Goal: Task Accomplishment & Management: Complete application form

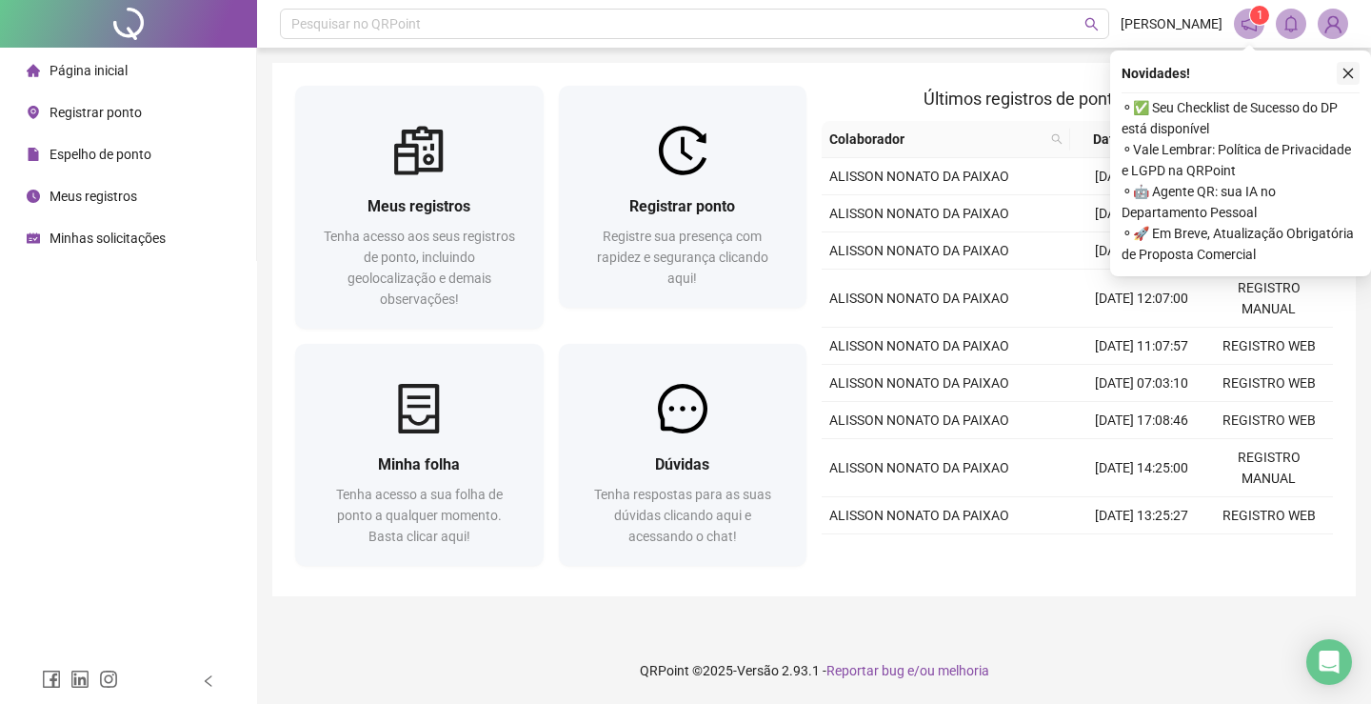
click at [1344, 75] on icon "close" at bounding box center [1348, 73] width 13 height 13
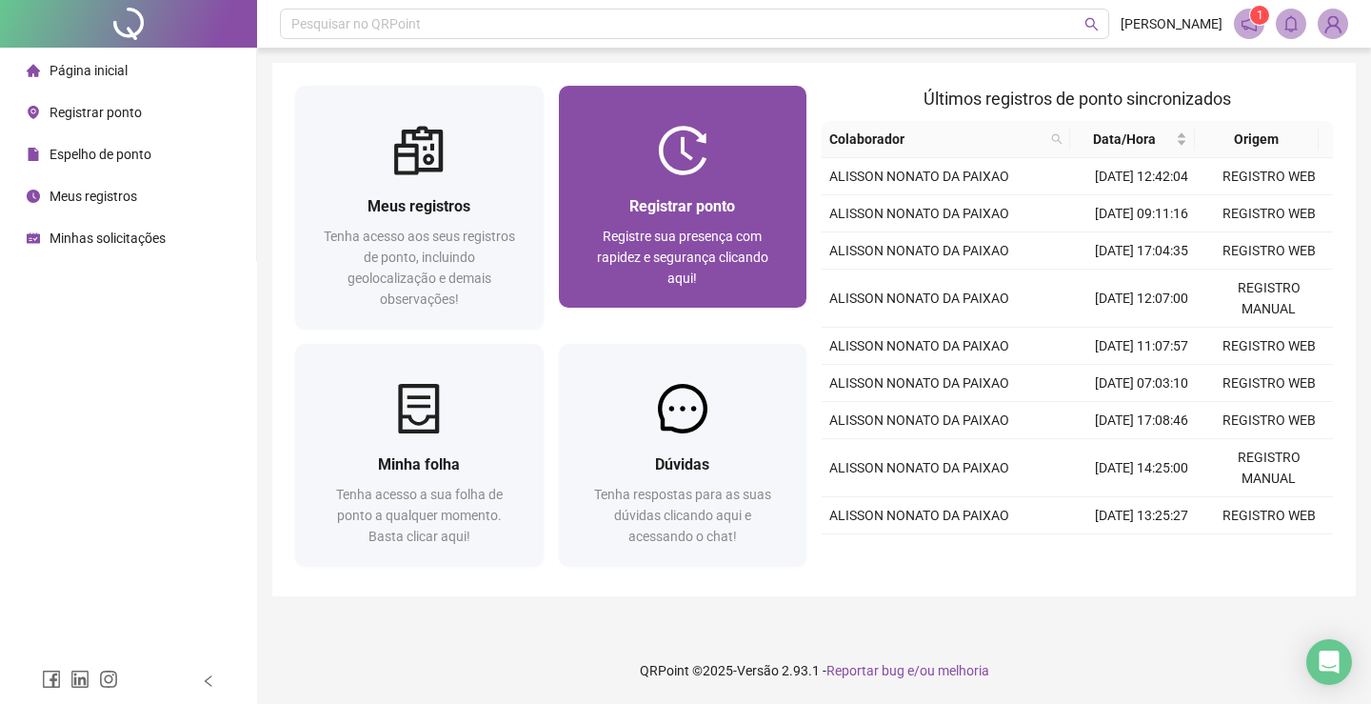
click at [582, 177] on div "Registrar ponto Registre sua presença com rapidez e segurança clicando aqui!" at bounding box center [683, 241] width 249 height 132
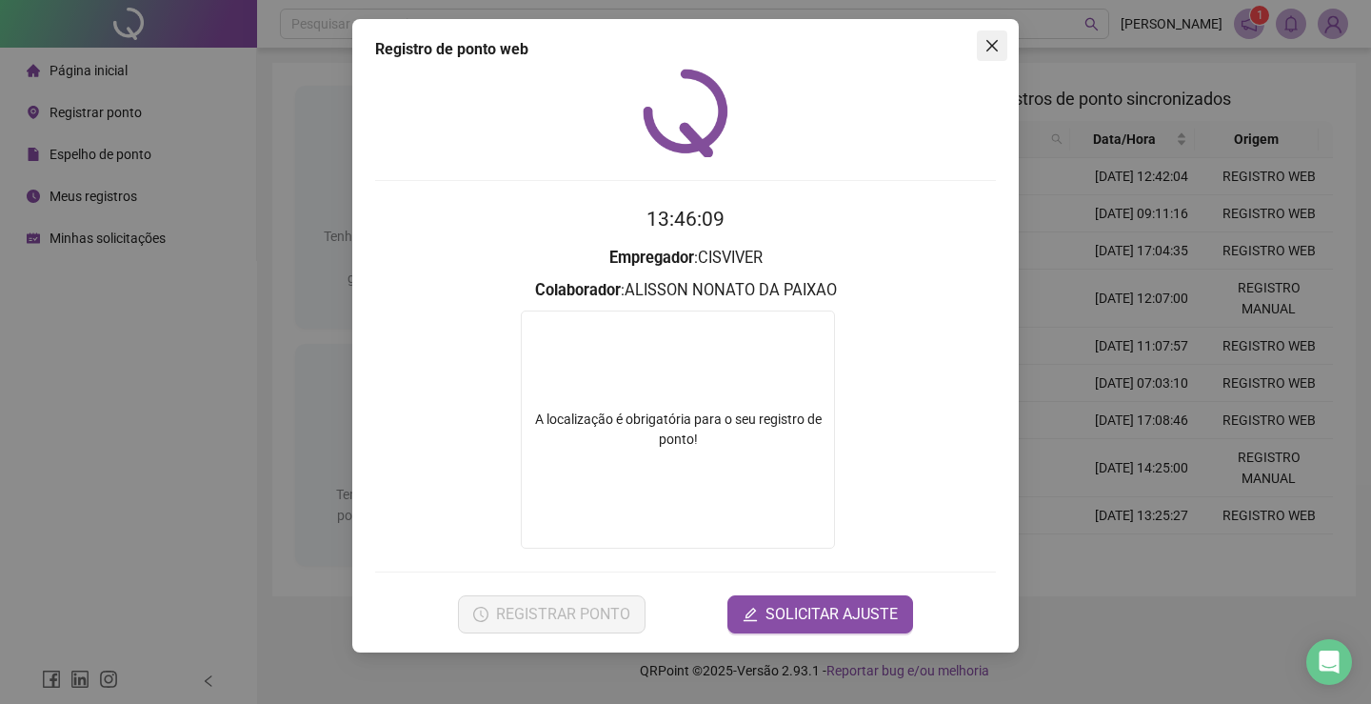
click at [994, 42] on icon "close" at bounding box center [992, 45] width 15 height 15
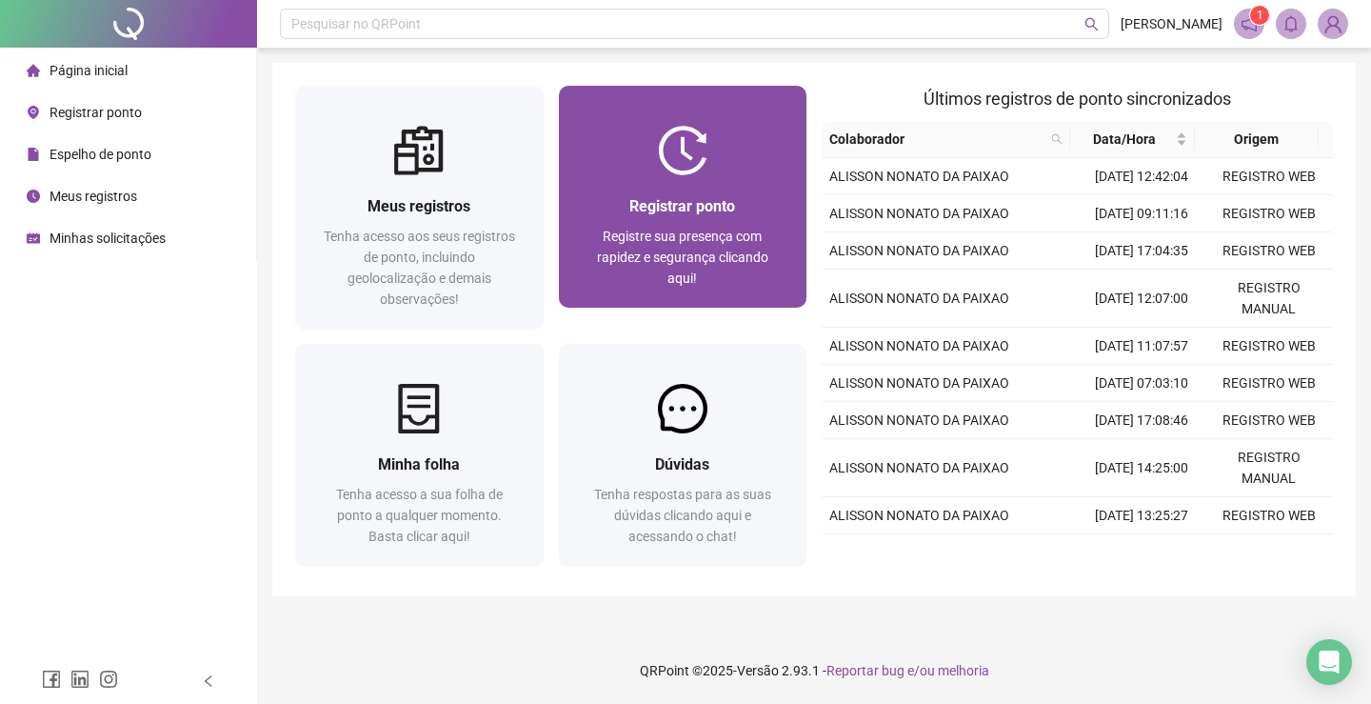
click at [649, 175] on div "Registrar ponto Registre sua presença com rapidez e segurança clicando aqui!" at bounding box center [683, 241] width 249 height 132
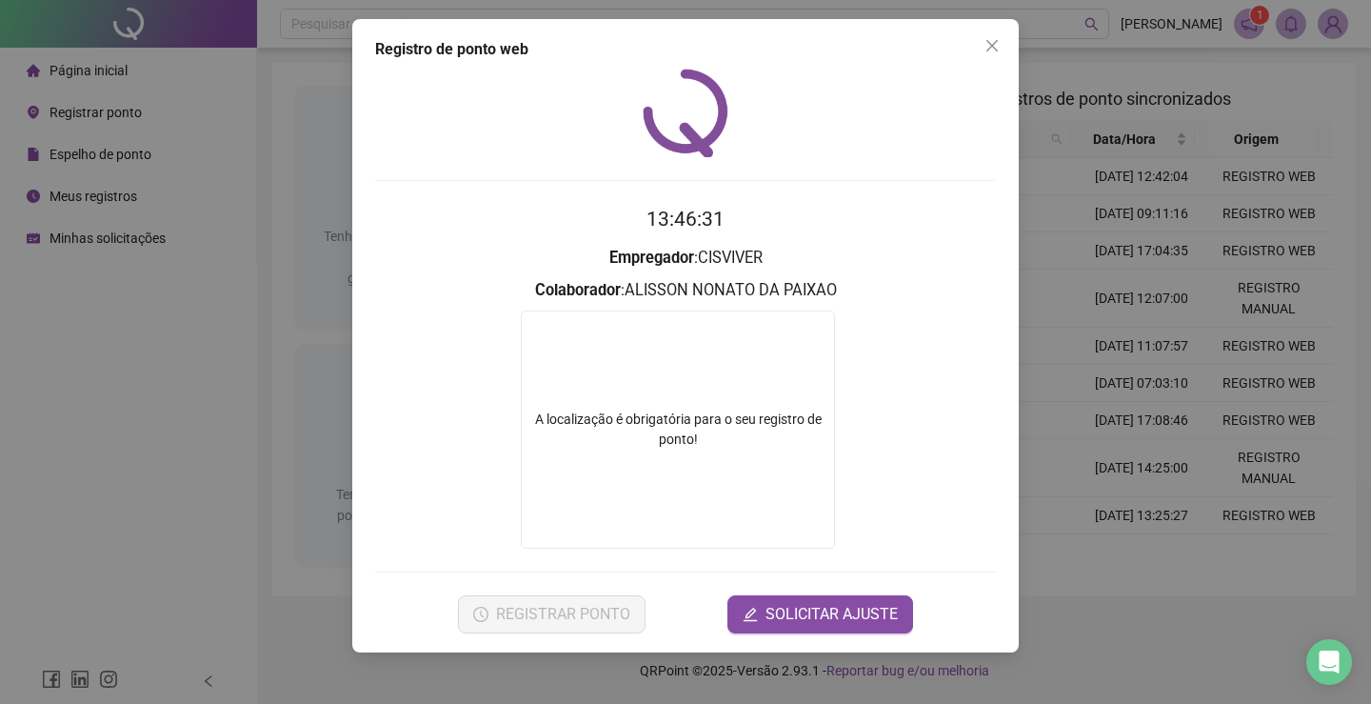
click at [989, 54] on button "Close" at bounding box center [992, 45] width 30 height 30
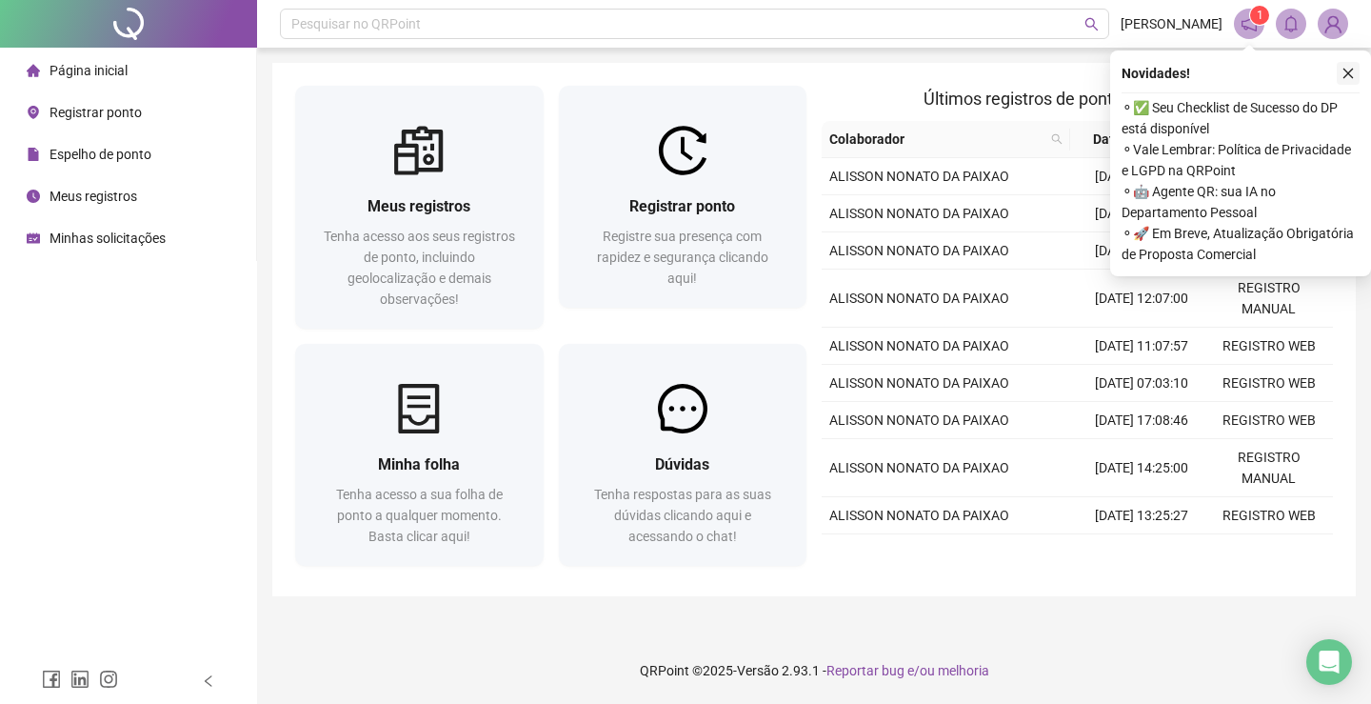
click at [1356, 68] on button "button" at bounding box center [1348, 73] width 23 height 23
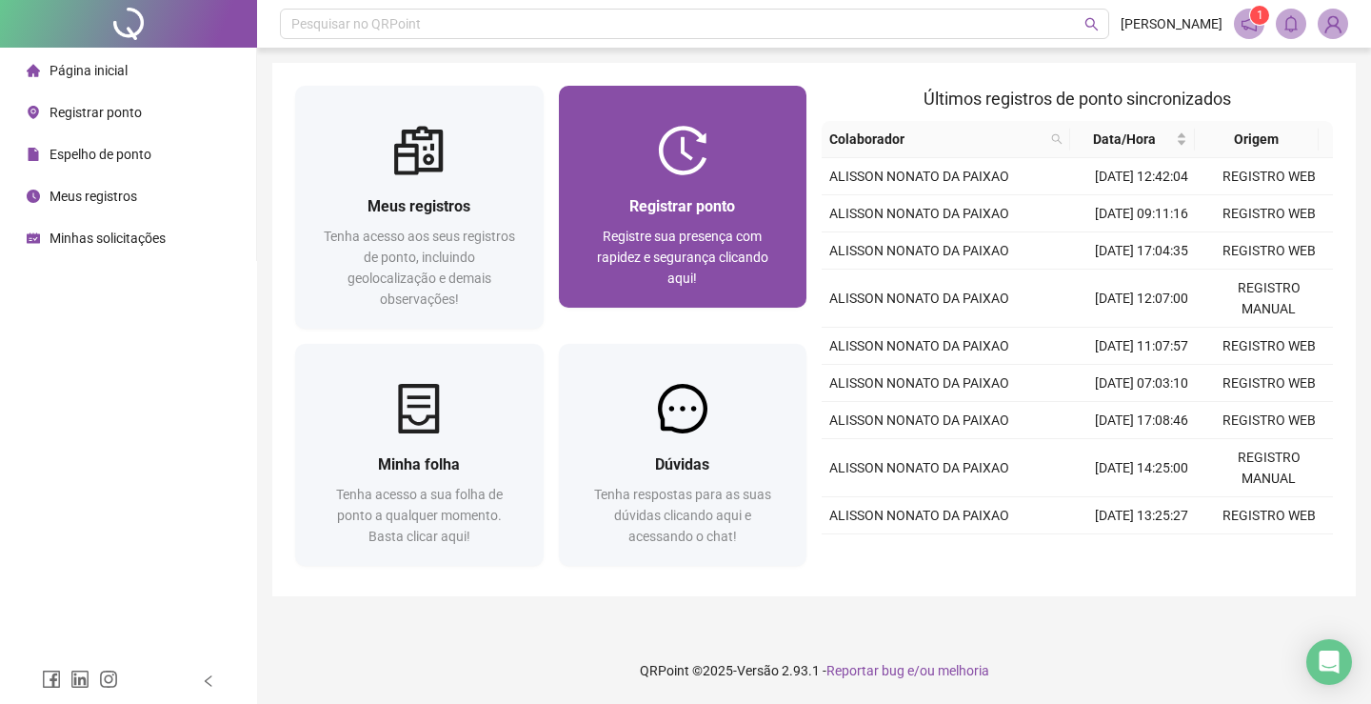
click at [680, 230] on span "Registre sua presença com rapidez e segurança clicando aqui!" at bounding box center [682, 257] width 171 height 57
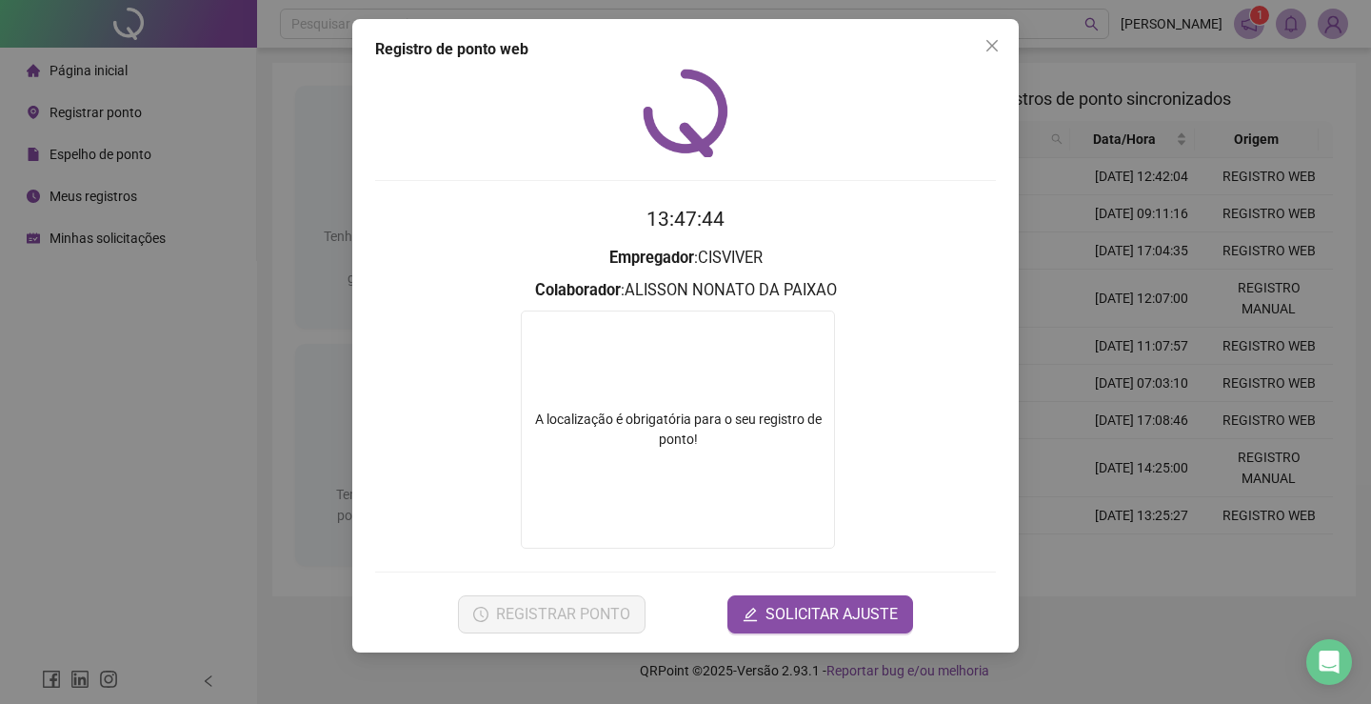
click at [990, 49] on icon "close" at bounding box center [991, 45] width 11 height 11
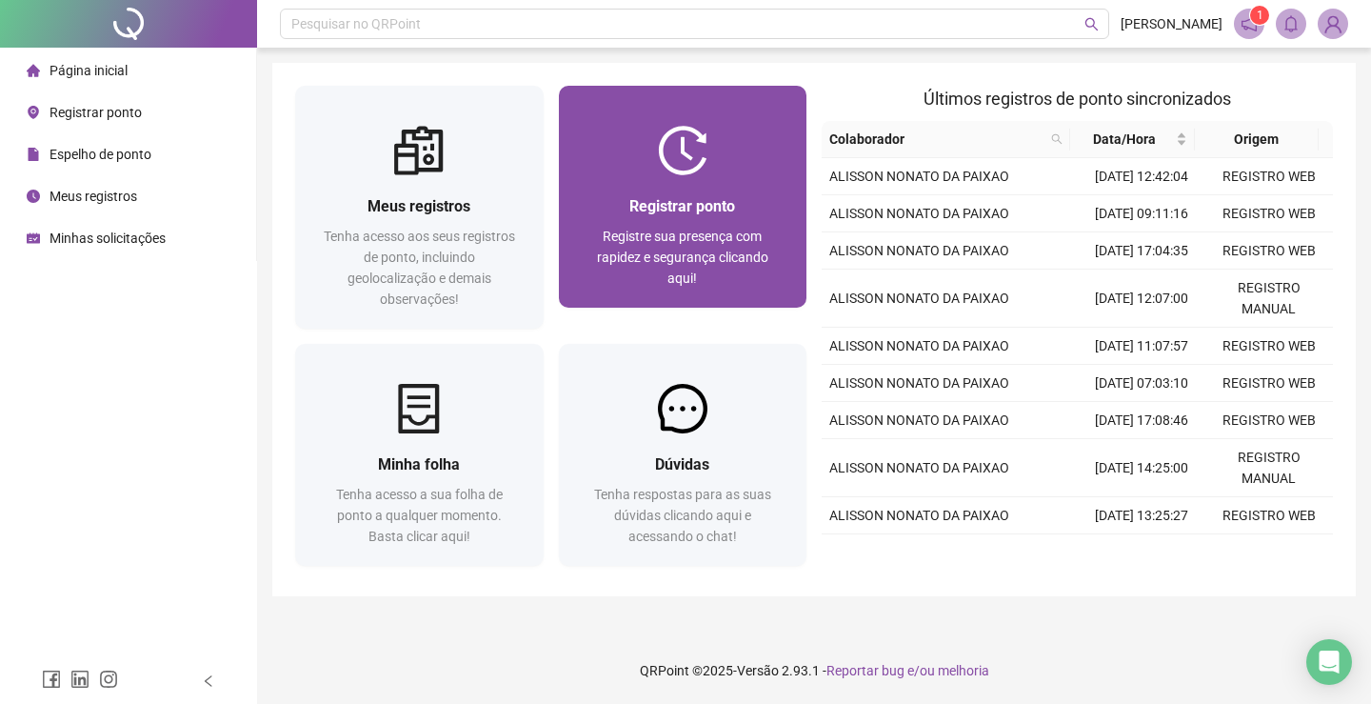
click at [730, 190] on div "Registrar ponto Registre sua presença com rapidez e segurança clicando aqui!" at bounding box center [683, 241] width 249 height 132
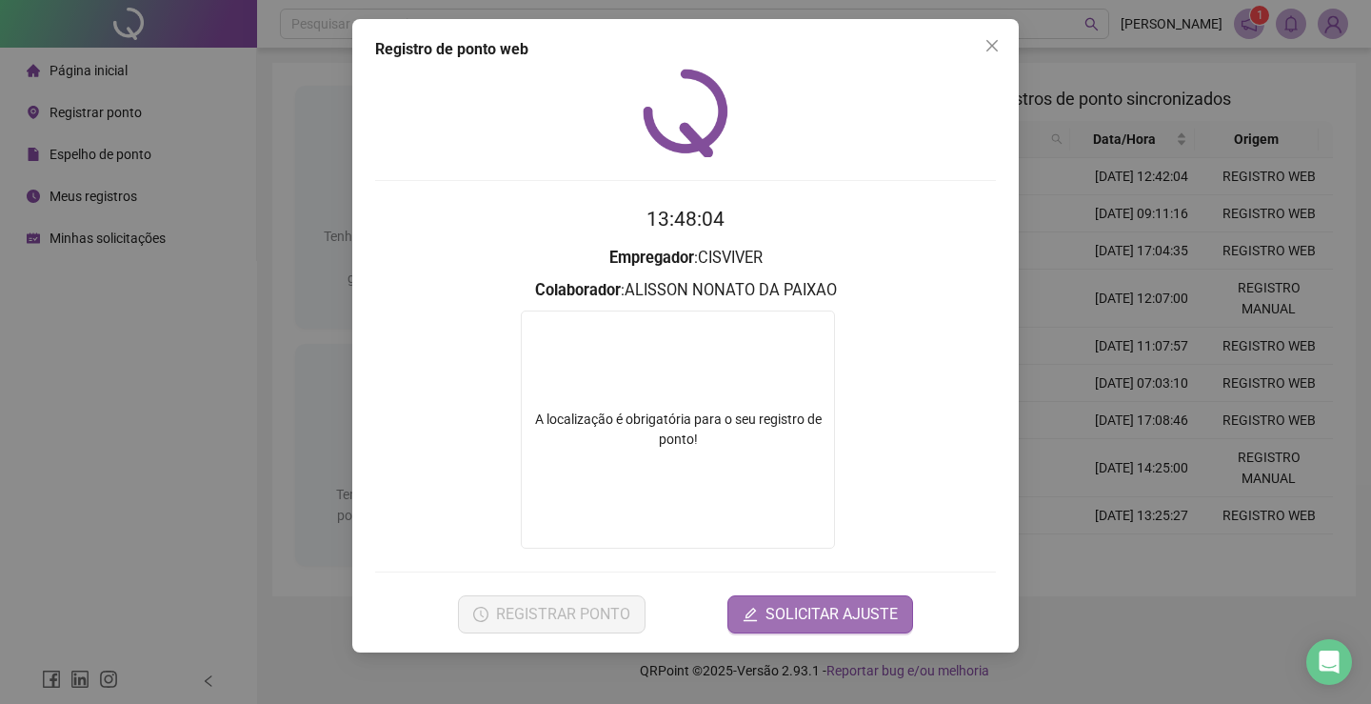
click at [794, 603] on span "SOLICITAR AJUSTE" at bounding box center [832, 614] width 132 height 23
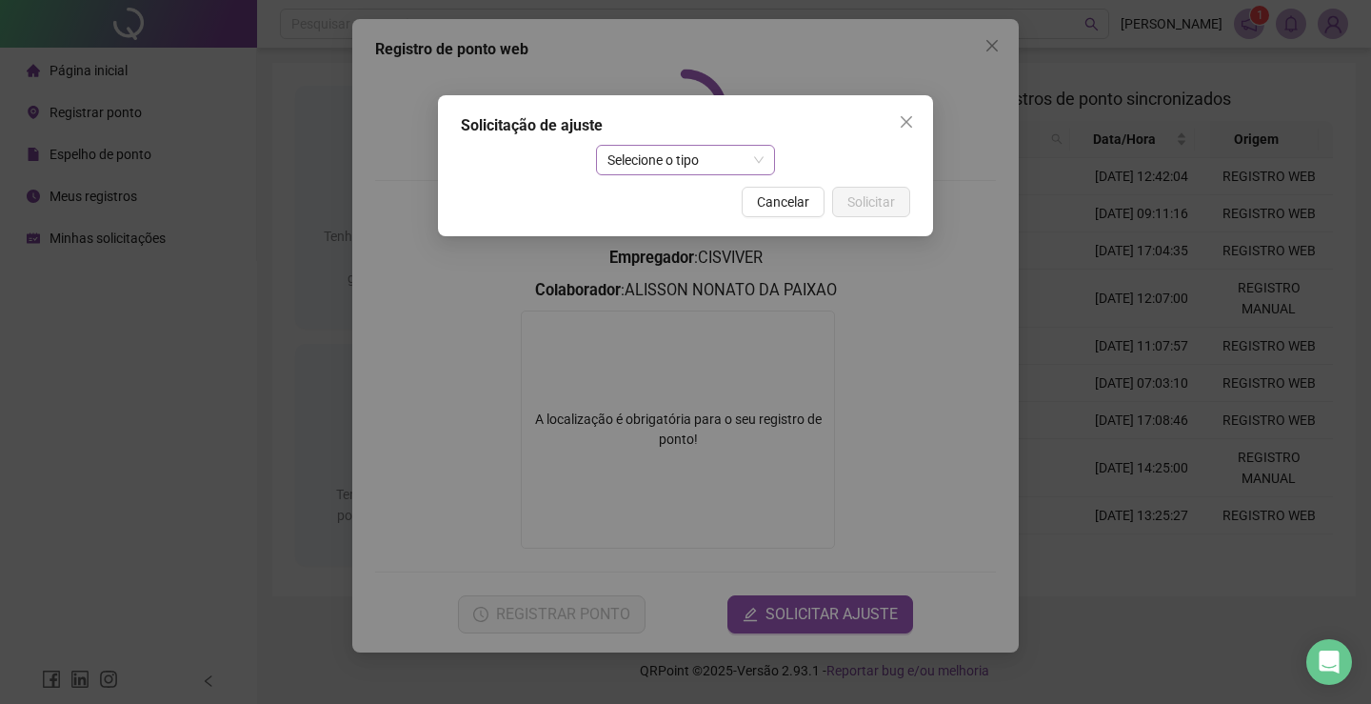
click at [704, 165] on span "Selecione o tipo" at bounding box center [686, 160] width 157 height 29
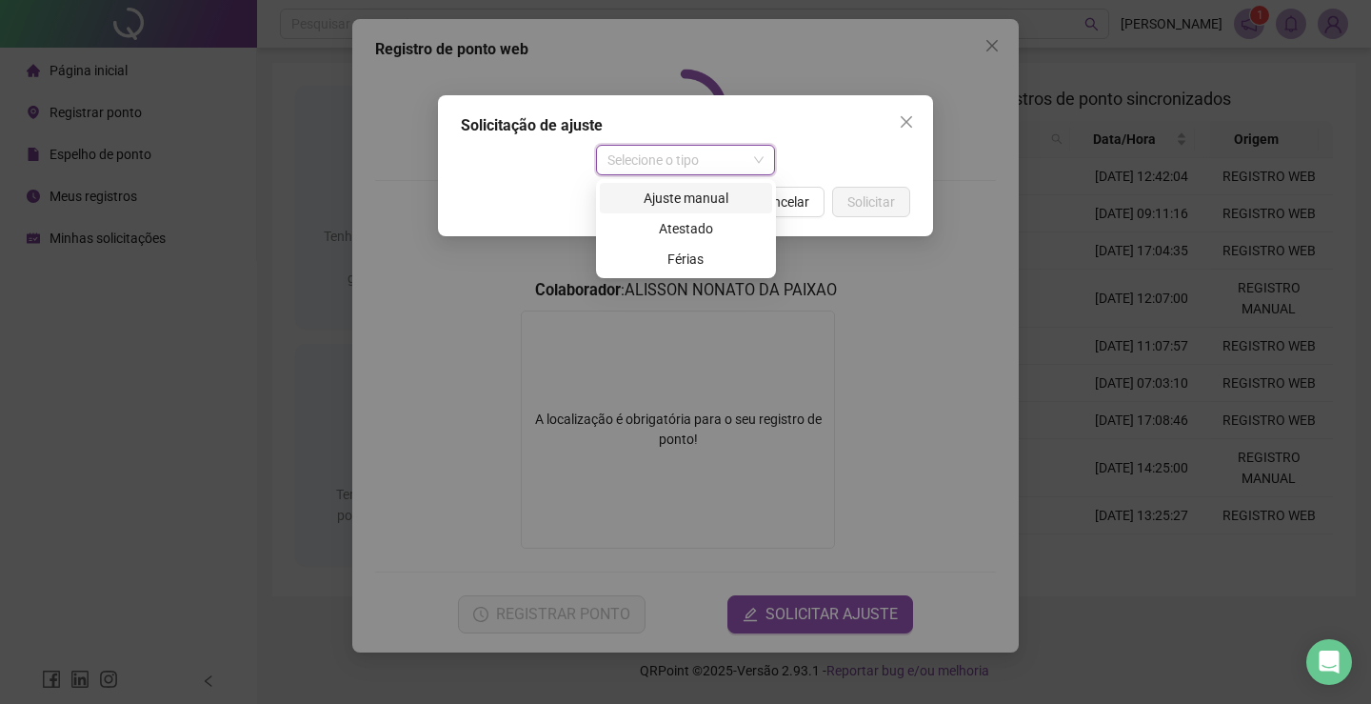
click at [689, 197] on div "Ajuste manual" at bounding box center [685, 198] width 149 height 21
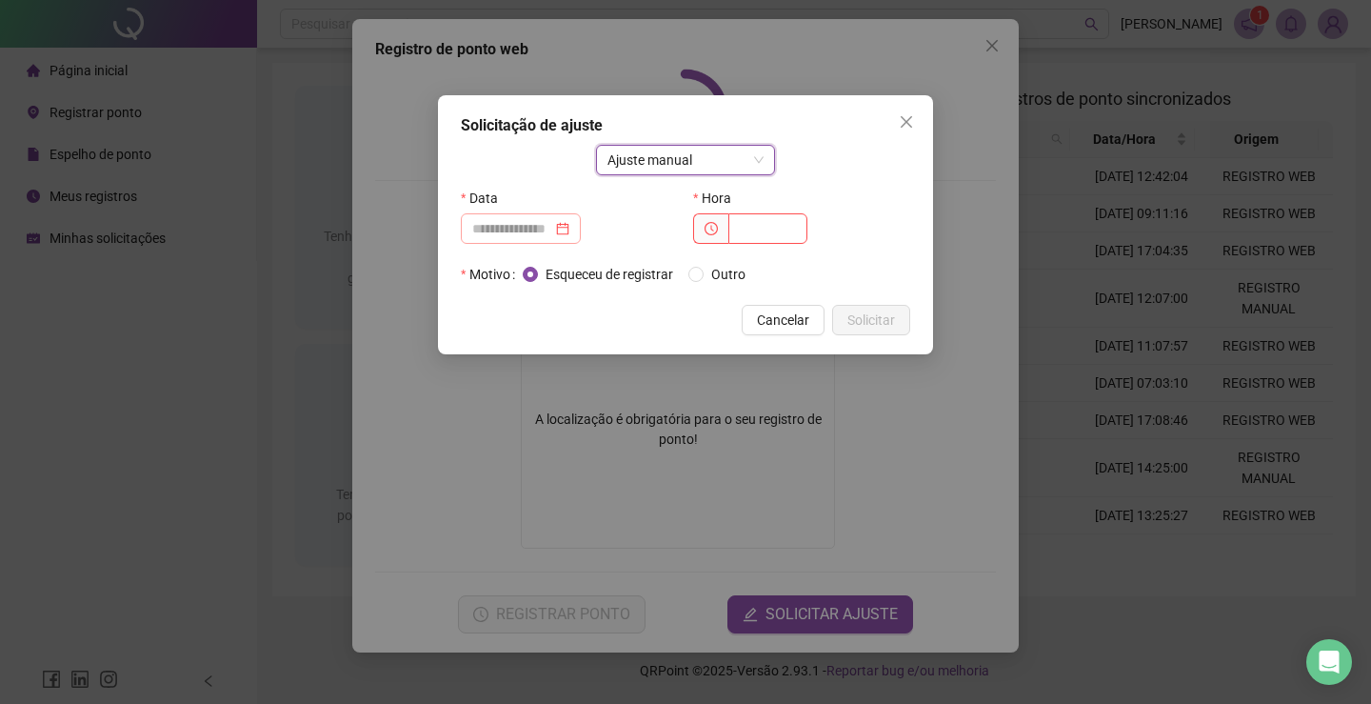
click at [569, 231] on div at bounding box center [520, 228] width 97 height 21
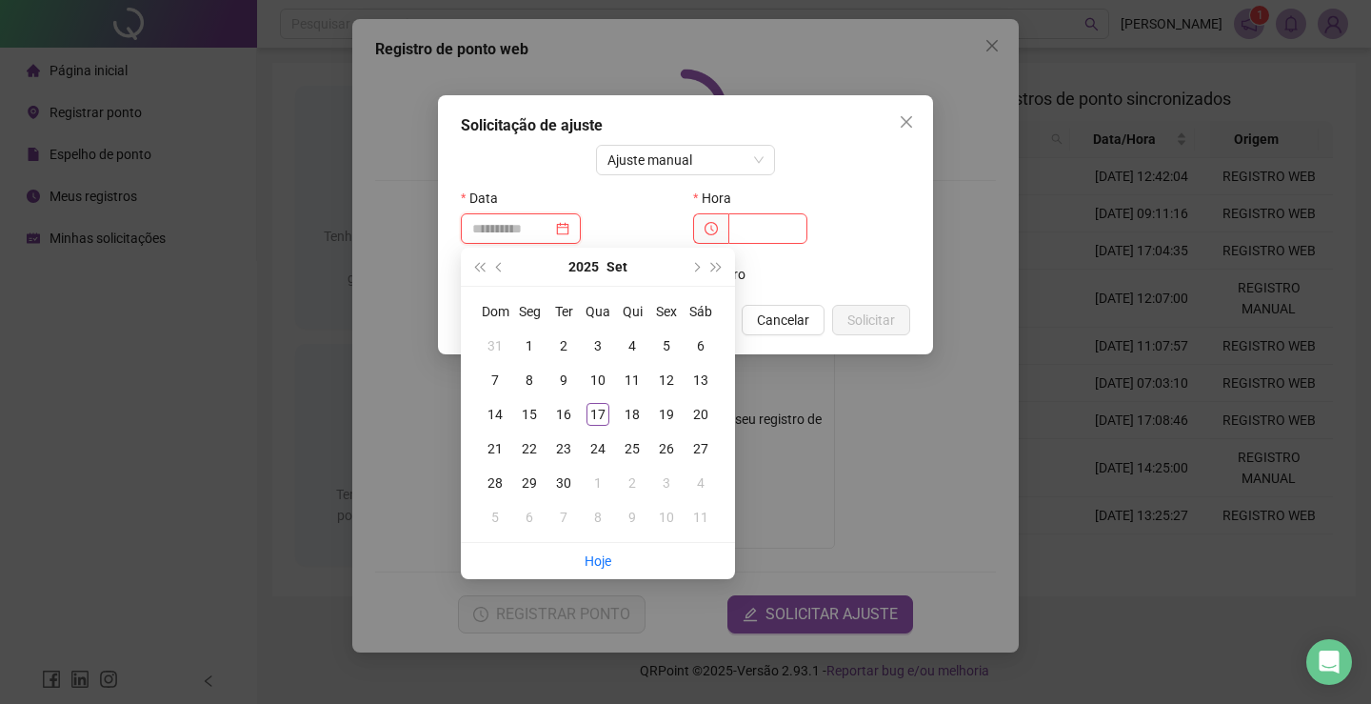
type input "**********"
click at [596, 405] on div "17" at bounding box center [598, 414] width 23 height 23
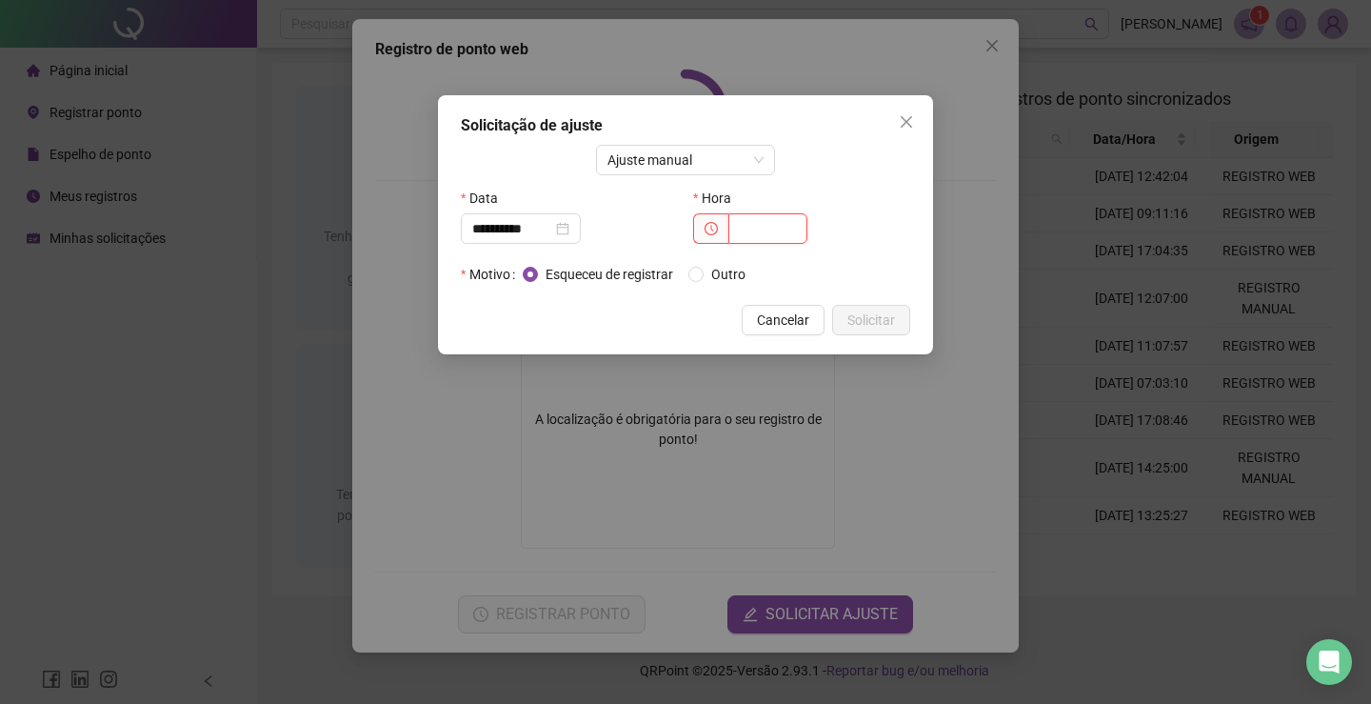
click at [766, 234] on input "text" at bounding box center [767, 228] width 79 height 30
type input "*****"
click at [865, 310] on span "Solicitar" at bounding box center [871, 319] width 48 height 21
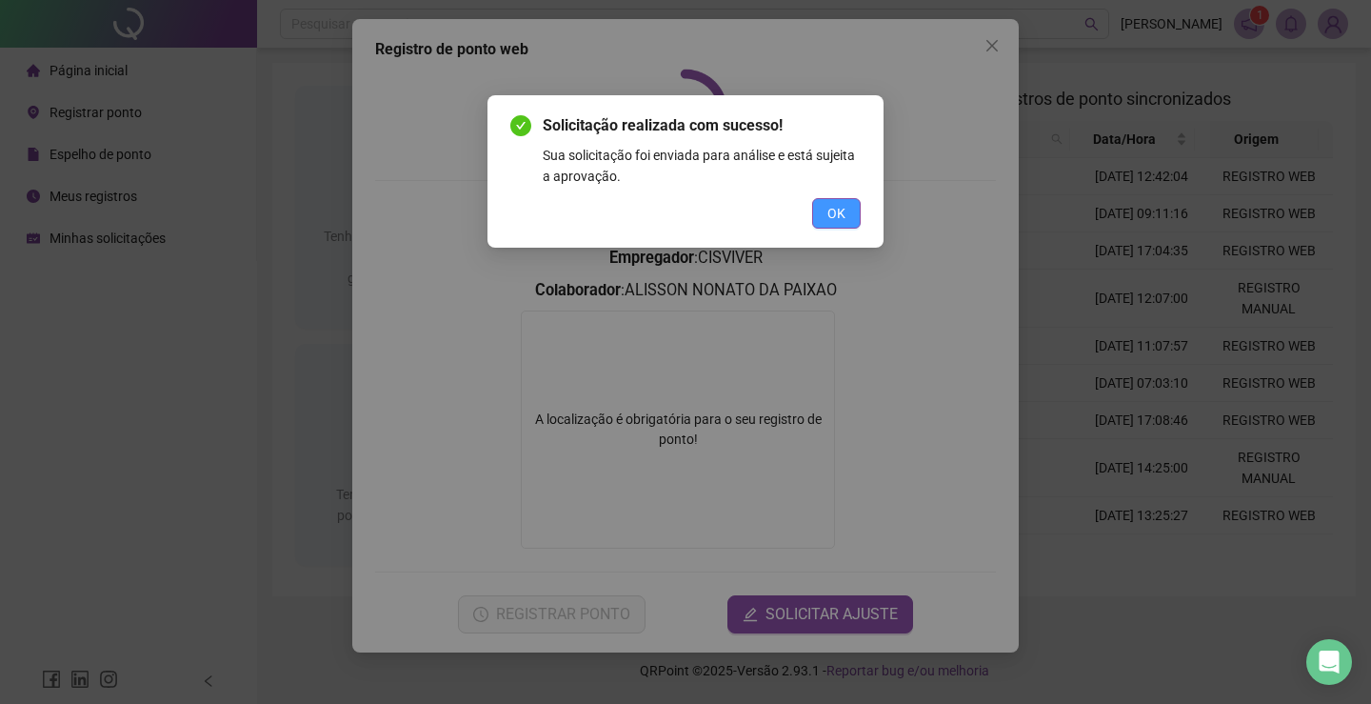
click at [826, 227] on button "OK" at bounding box center [836, 213] width 49 height 30
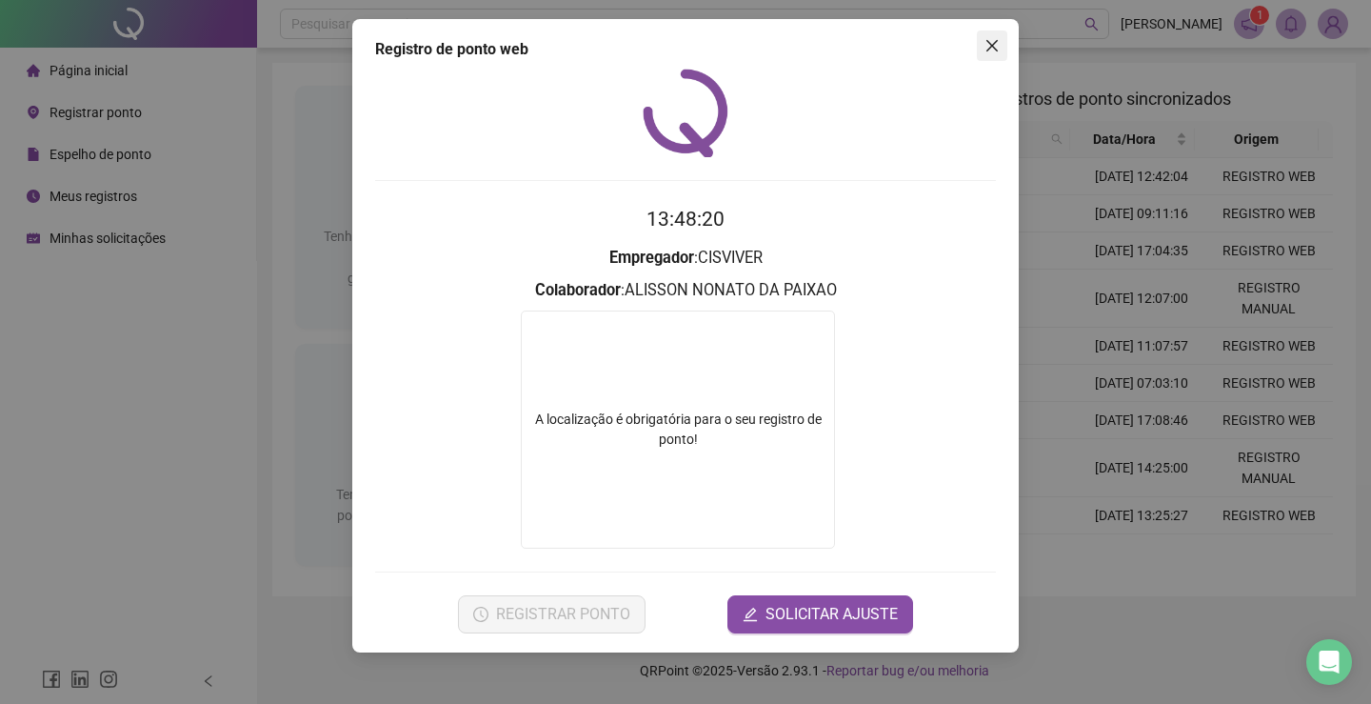
click at [991, 45] on icon "close" at bounding box center [991, 45] width 11 height 11
